Goal: Check status: Check status

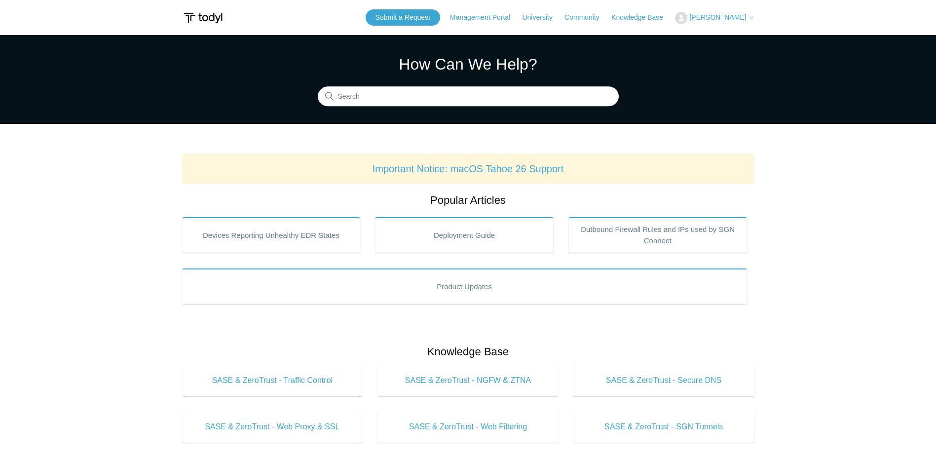
click at [715, 20] on span "[PERSON_NAME]" at bounding box center [717, 17] width 57 height 8
click at [715, 41] on link "My Support Requests" at bounding box center [723, 38] width 96 height 17
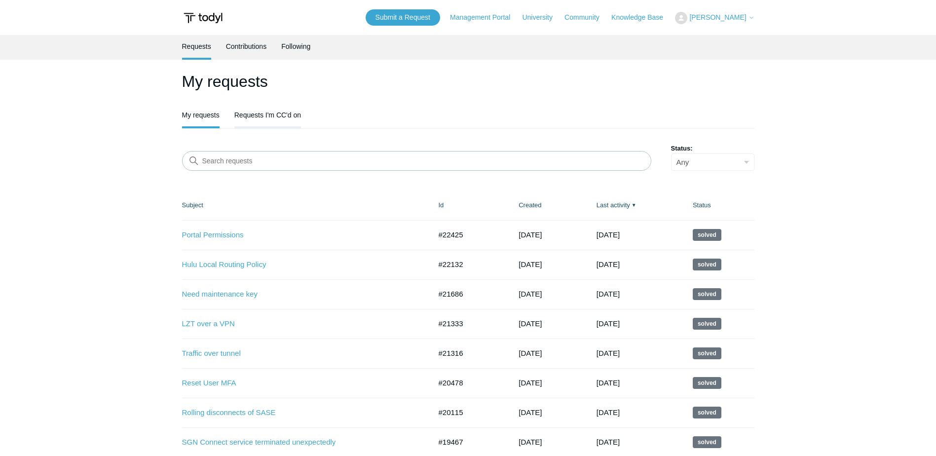
click at [281, 117] on link "Requests I'm CC'd on" at bounding box center [267, 114] width 67 height 21
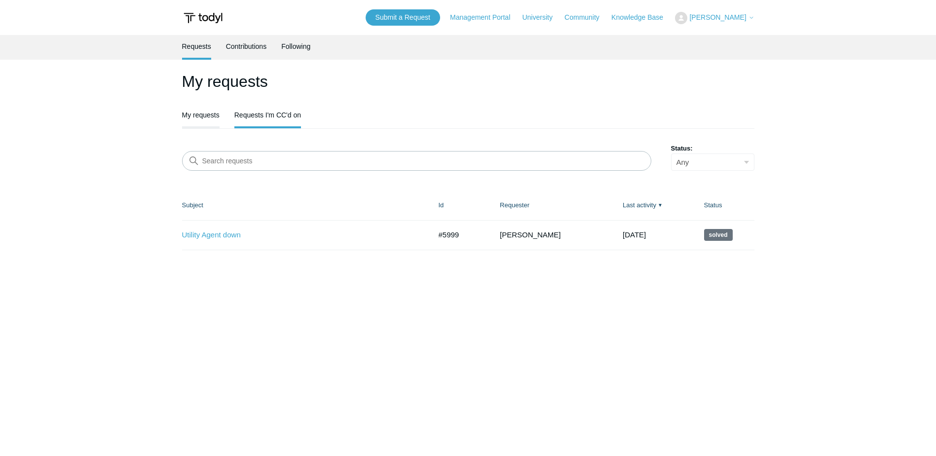
click at [199, 122] on link "My requests" at bounding box center [200, 114] width 37 height 21
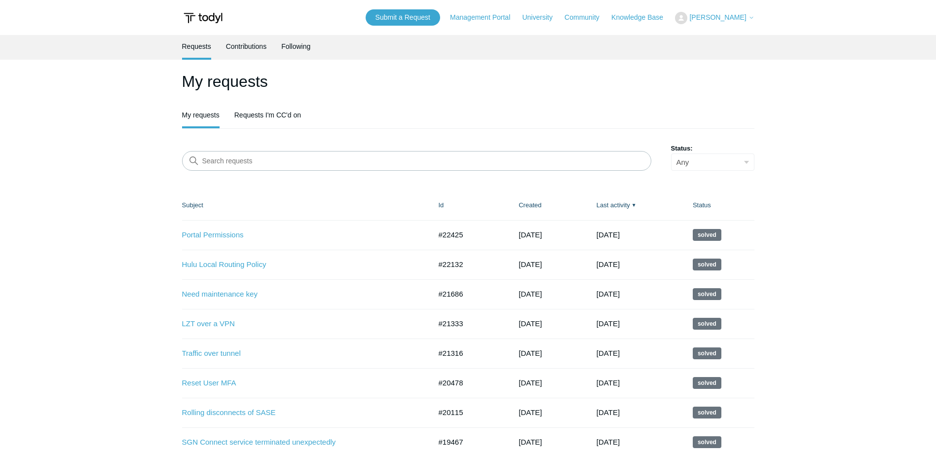
click at [199, 118] on link "My requests" at bounding box center [200, 115] width 37 height 23
